Goal: Check status: Check status

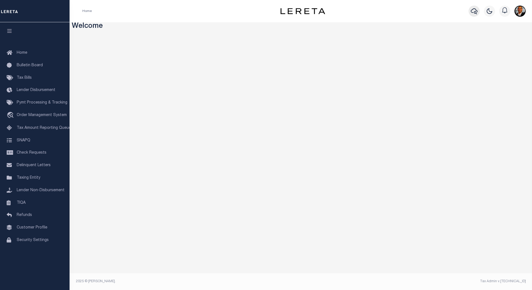
click at [472, 11] on icon "button" at bounding box center [474, 11] width 7 height 7
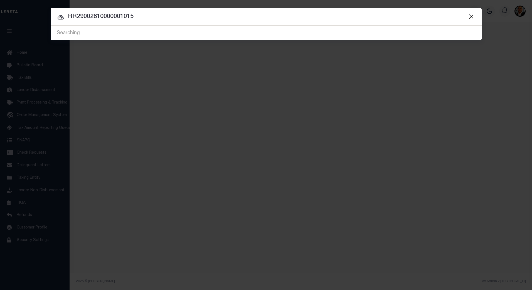
click at [120, 16] on input "RR29002810000001015" at bounding box center [266, 17] width 431 height 10
type input "RR2900281000001015"
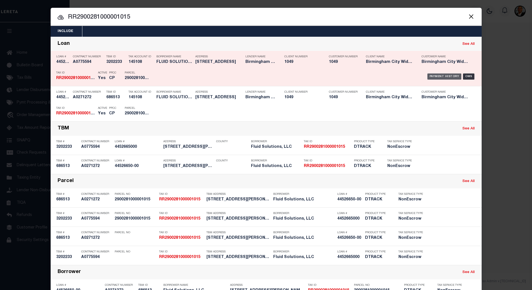
click at [447, 76] on div "Payment History" at bounding box center [444, 76] width 34 height 6
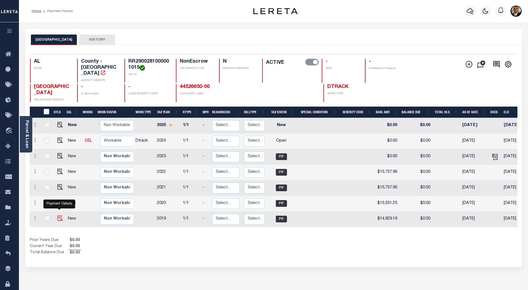
click at [58, 215] on img "" at bounding box center [60, 218] width 6 height 6
checkbox input "true"
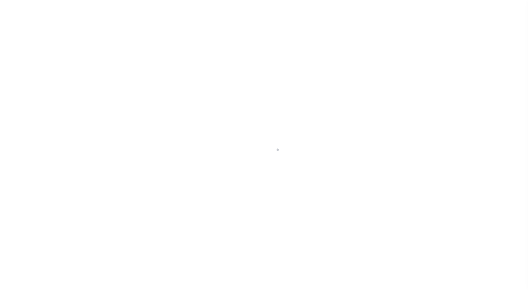
select select "PIF"
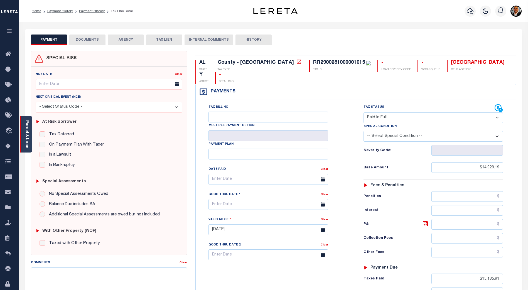
click at [28, 133] on link "Parcel & Loan" at bounding box center [27, 134] width 4 height 28
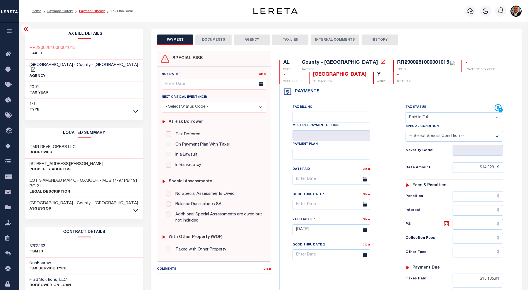
click at [93, 12] on link "Payment History" at bounding box center [92, 10] width 26 height 3
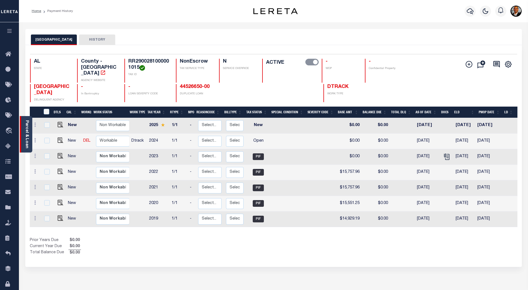
click at [26, 134] on link "Parcel & Loan" at bounding box center [27, 134] width 4 height 28
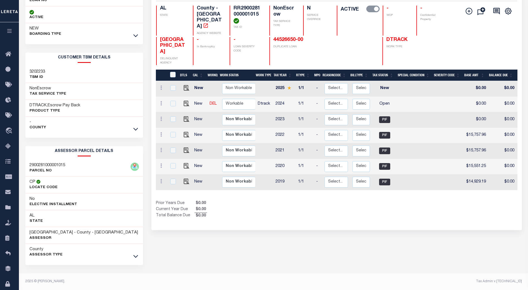
scroll to position [54, 0]
